Goal: Find specific page/section: Find specific page/section

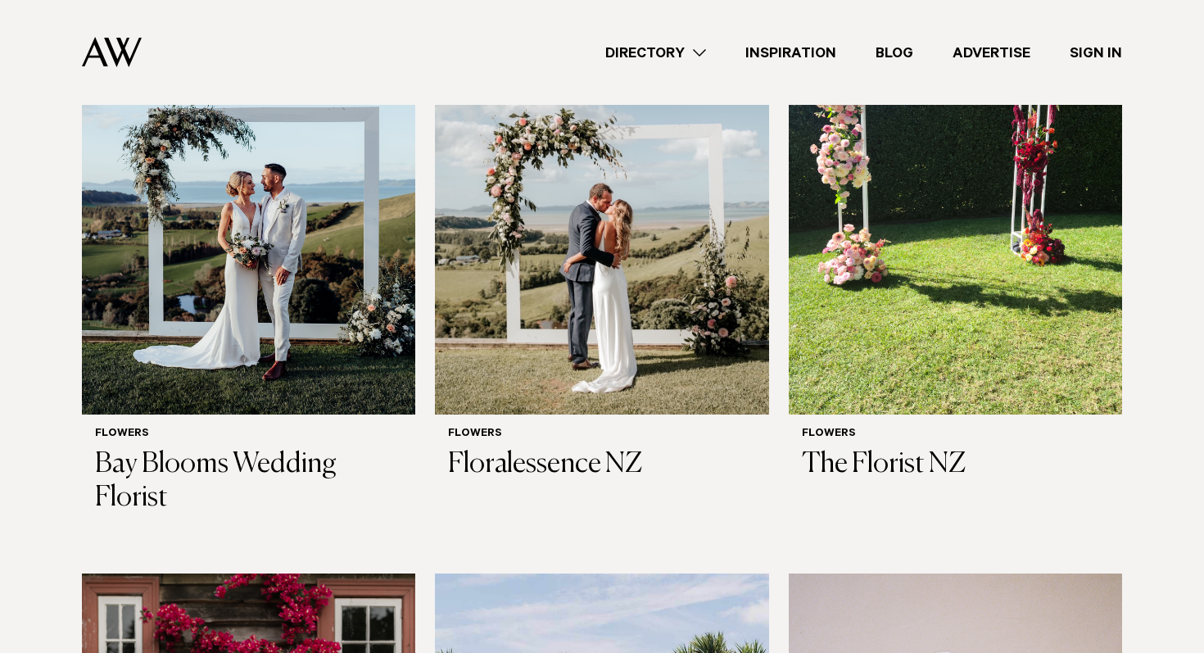
scroll to position [895, 0]
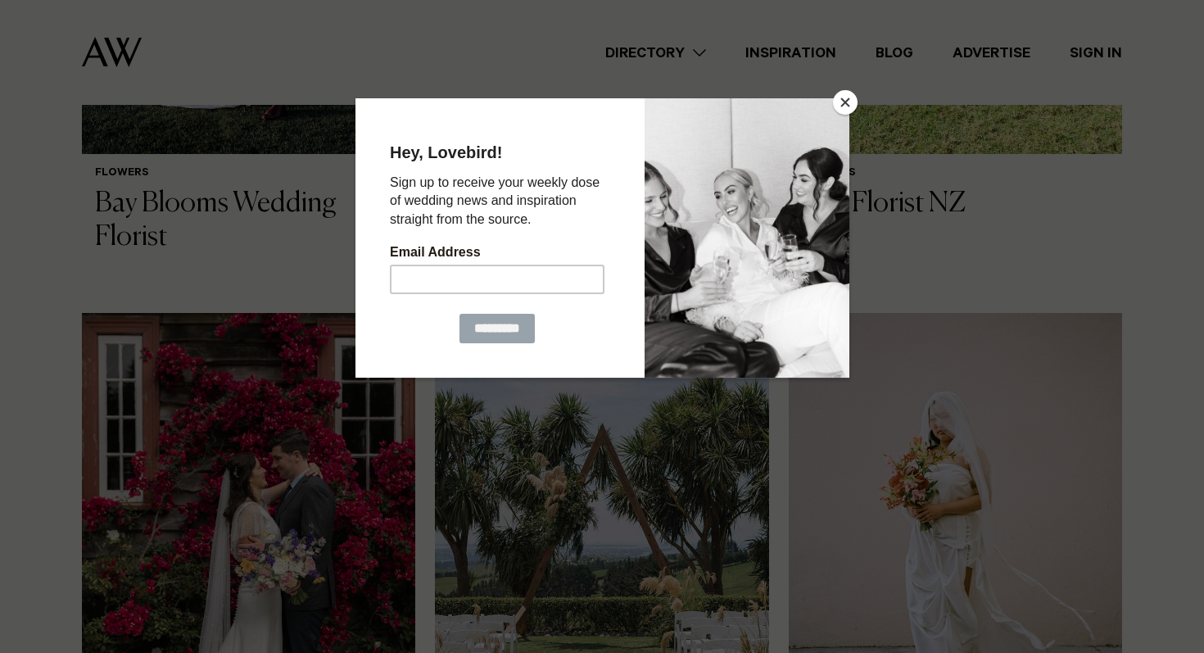
click at [849, 97] on button "Close" at bounding box center [845, 102] width 25 height 25
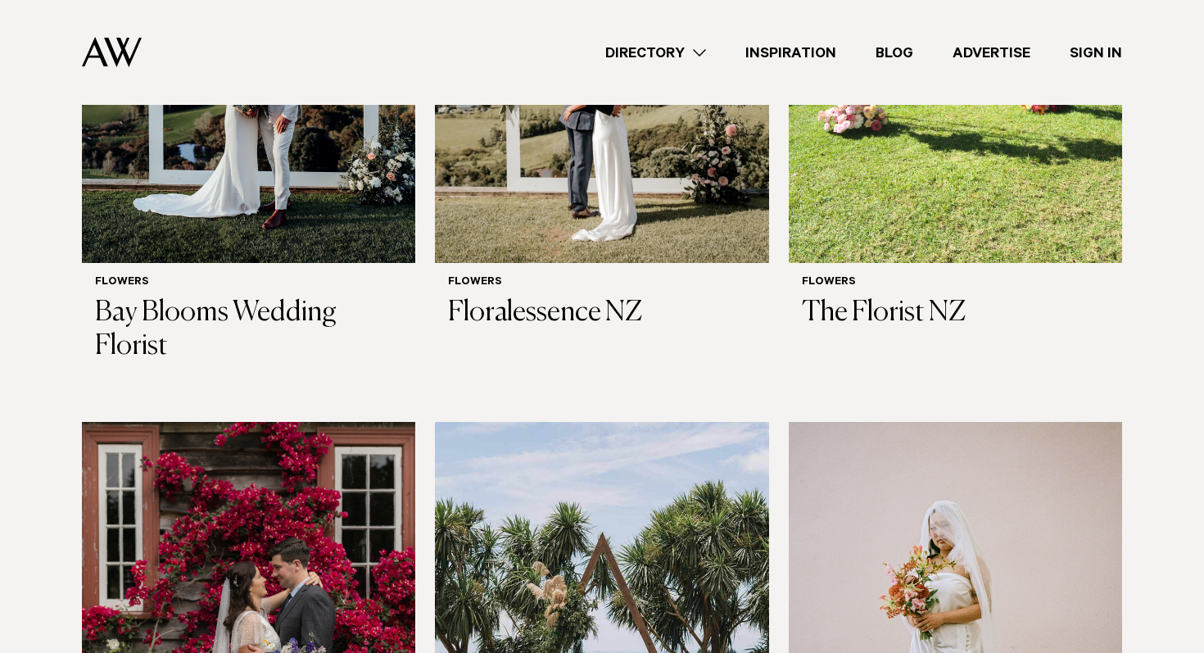
scroll to position [645, 0]
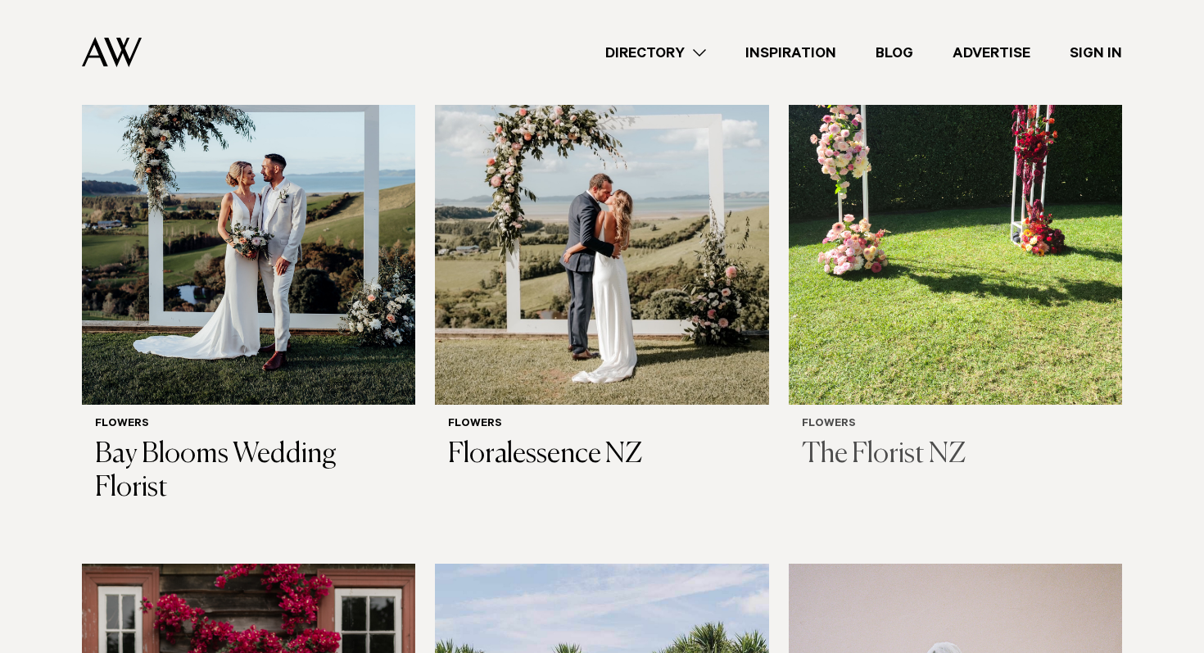
click at [964, 285] on img at bounding box center [955, 180] width 333 height 447
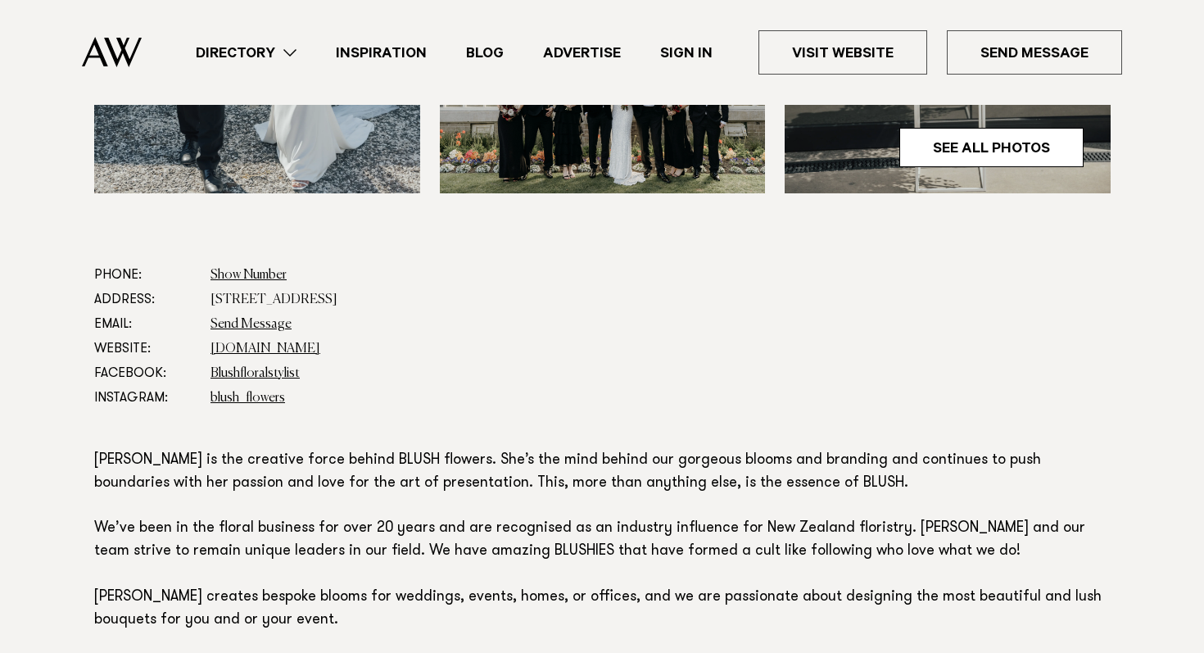
scroll to position [754, 0]
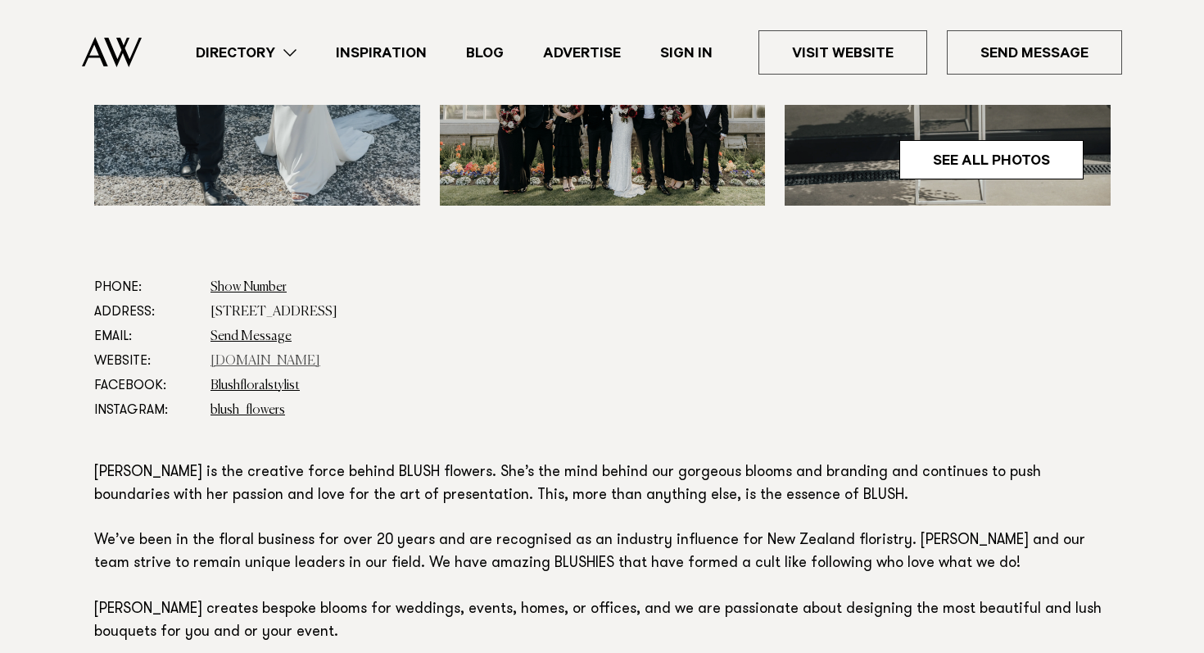
click at [220, 359] on link "[DOMAIN_NAME]" at bounding box center [266, 361] width 110 height 13
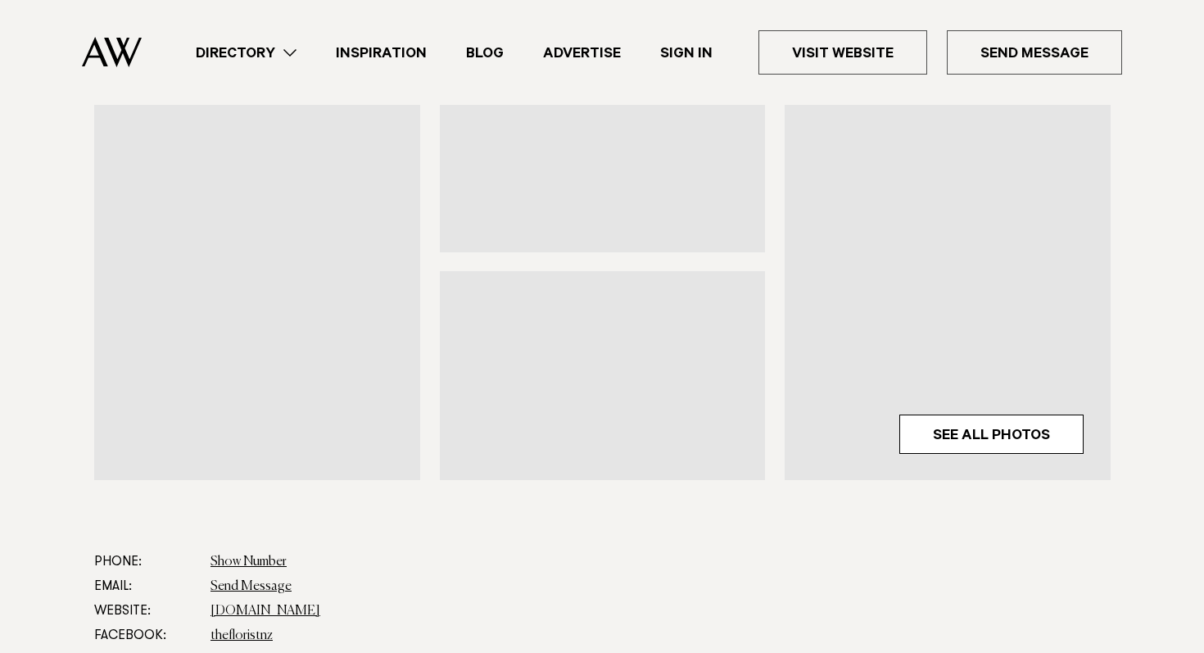
scroll to position [557, 0]
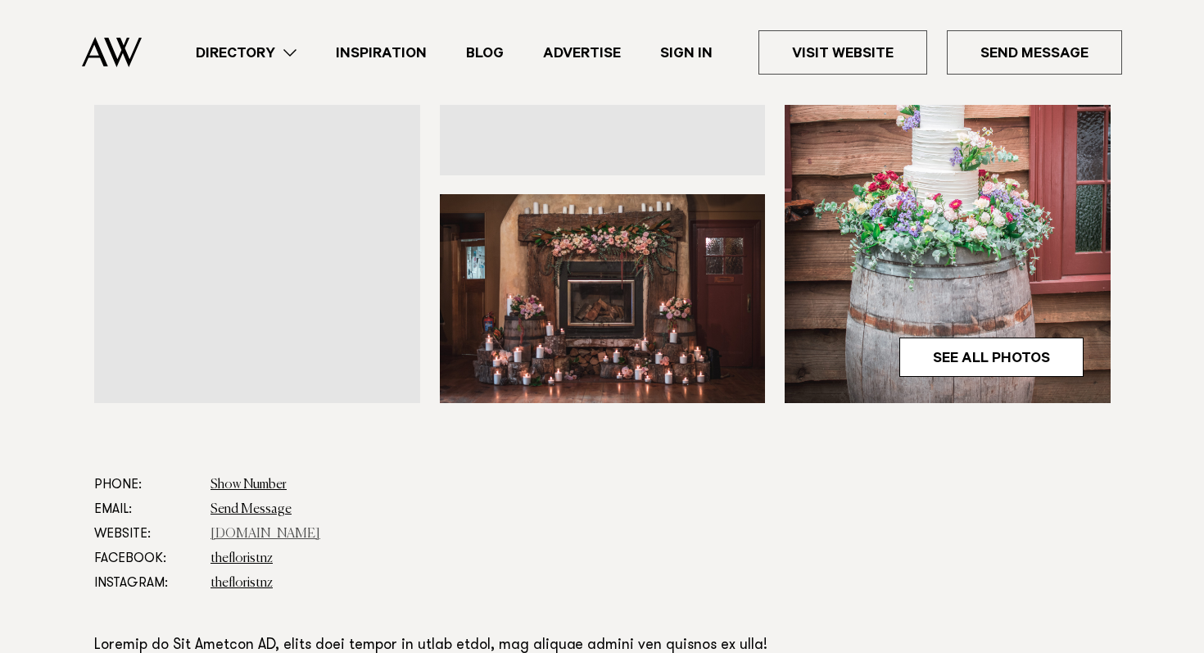
click at [289, 528] on link "www.thefloristnz.nz" at bounding box center [266, 534] width 110 height 13
